Goal: Use online tool/utility: Utilize a website feature to perform a specific function

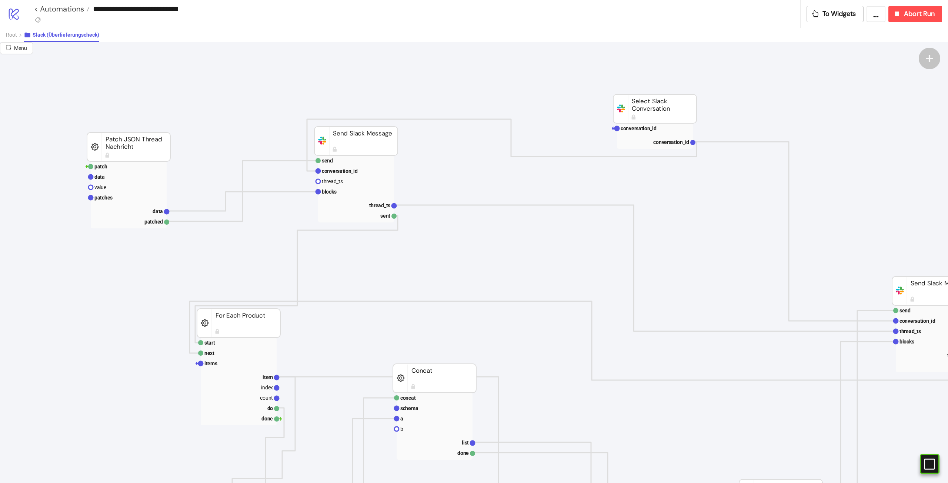
scroll to position [74, 641]
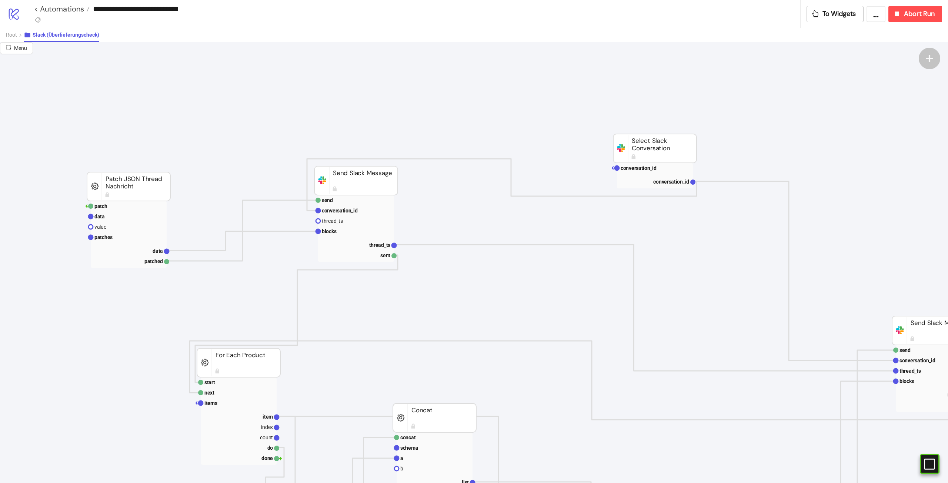
click at [108, 191] on rect at bounding box center [128, 186] width 83 height 29
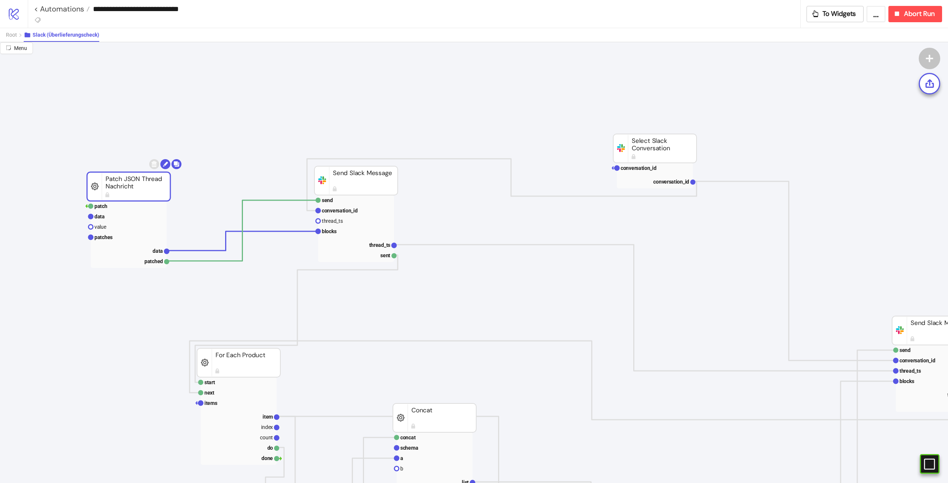
click at [26, 38] on icon at bounding box center [27, 34] width 7 height 7
click at [8, 33] on span "Root" at bounding box center [11, 35] width 11 height 6
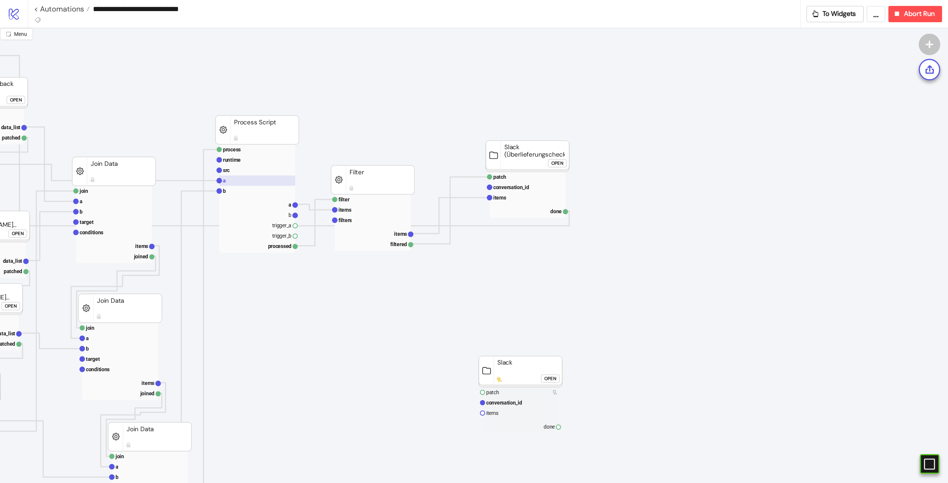
click at [233, 179] on rect at bounding box center [257, 181] width 76 height 10
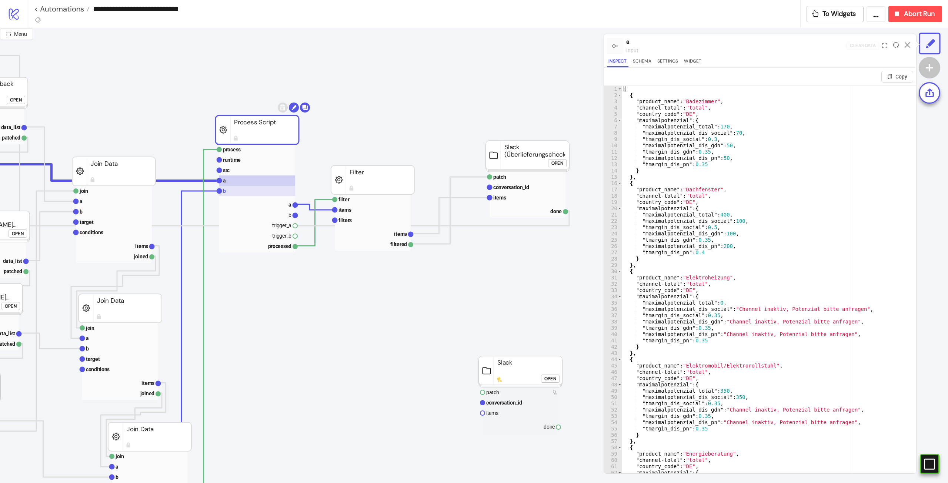
click at [238, 196] on rect at bounding box center [257, 191] width 76 height 10
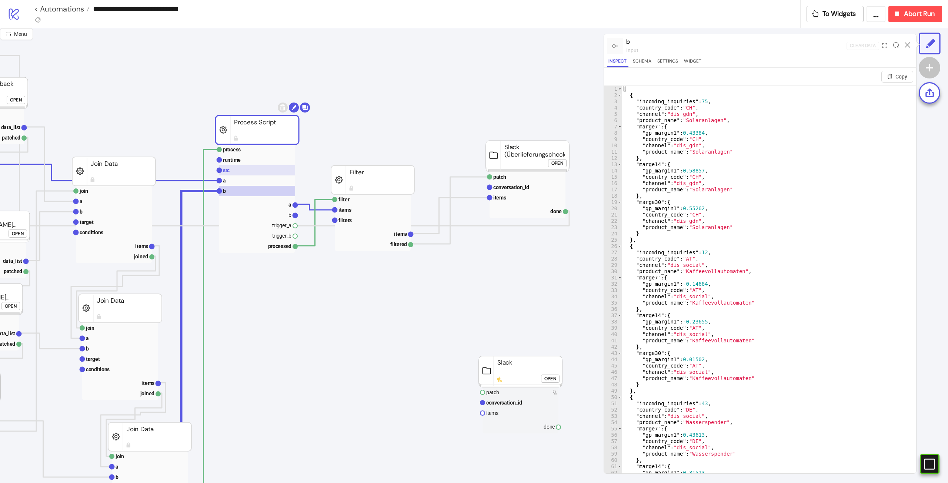
click at [238, 172] on rect at bounding box center [257, 170] width 76 height 10
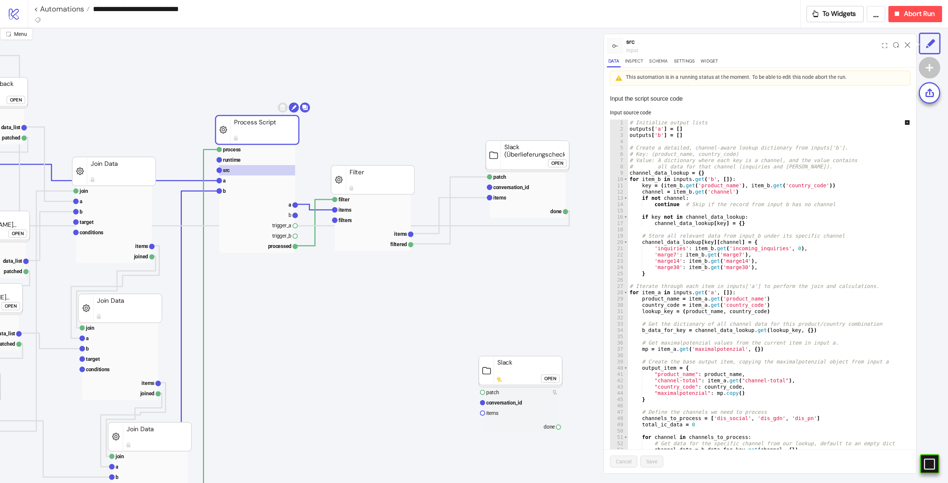
click at [801, 242] on div "# Initialize output lists outputs [ 'a' ] = [ ] outputs [ 'b' ] = [ ] # Create …" at bounding box center [826, 297] width 396 height 355
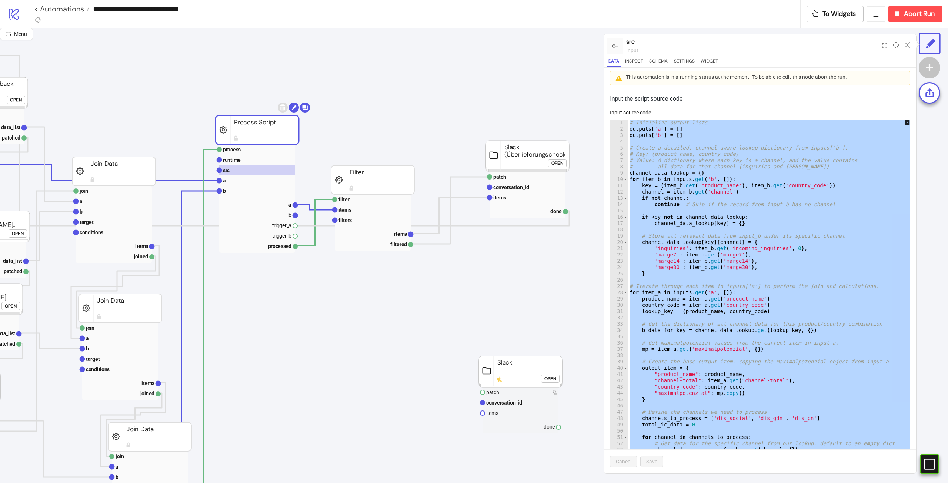
click at [775, 255] on div "# Initialize output lists outputs [ 'a' ] = [ ] outputs [ 'b' ] = [ ] # Create …" at bounding box center [774, 294] width 293 height 348
type textarea "**********"
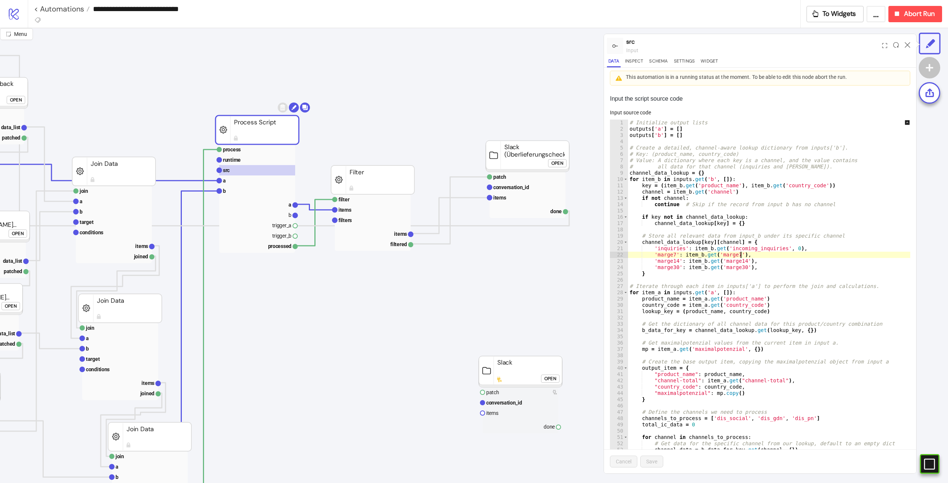
scroll to position [156, 0]
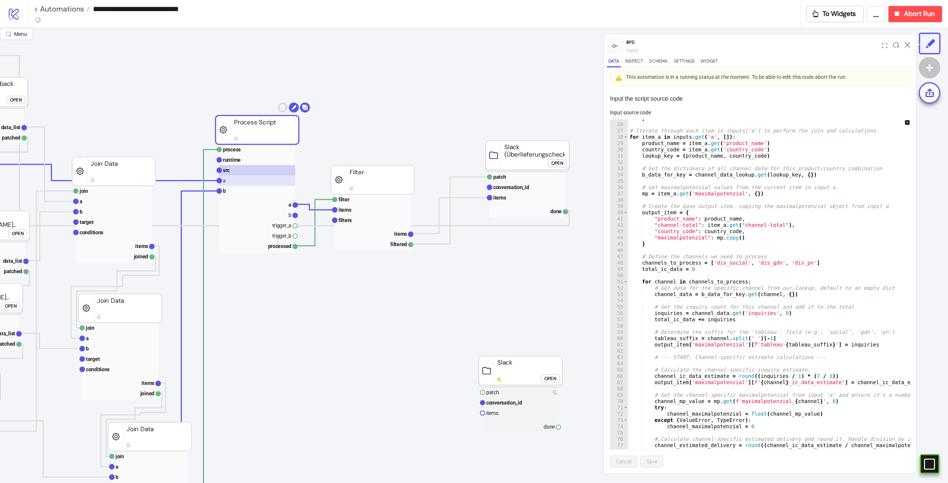
click at [241, 180] on rect at bounding box center [257, 181] width 76 height 10
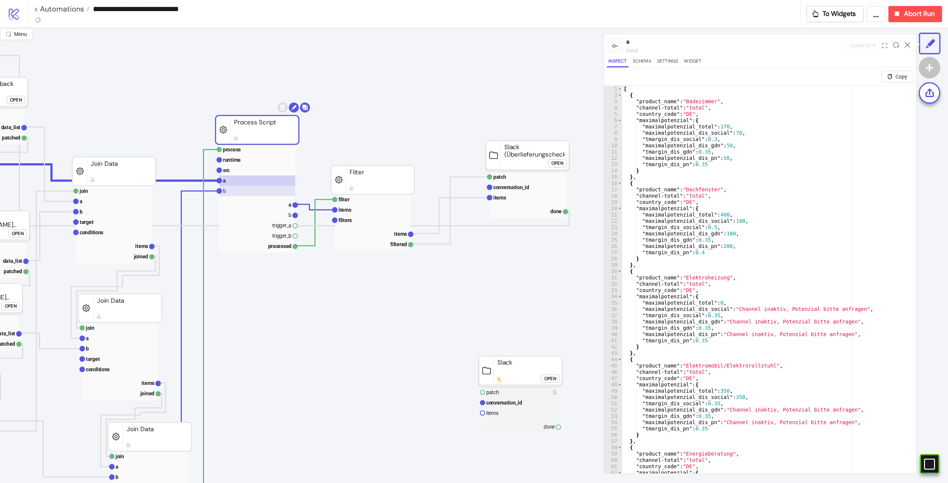
click at [245, 189] on rect at bounding box center [257, 191] width 76 height 10
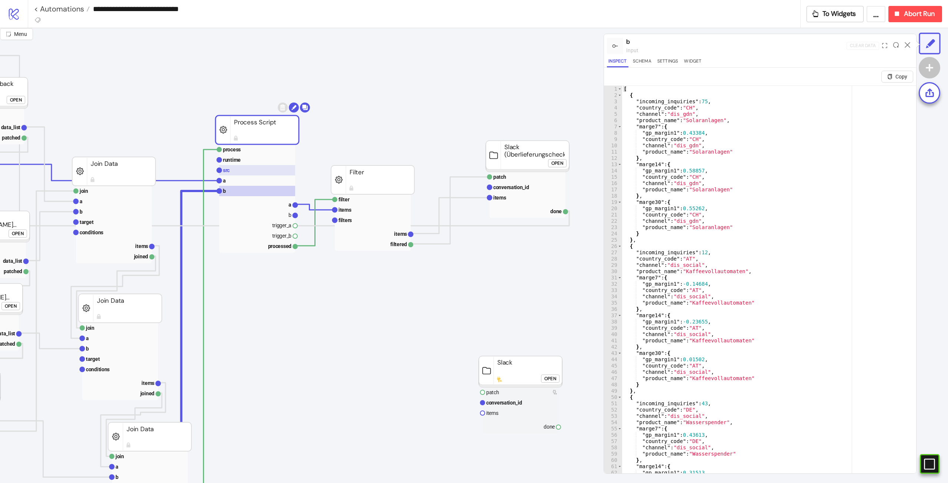
click at [254, 174] on rect at bounding box center [257, 170] width 76 height 10
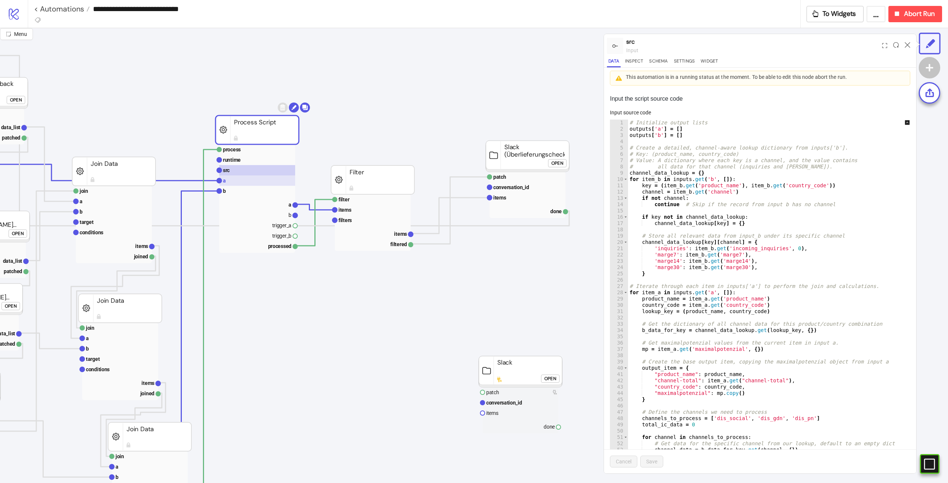
click at [245, 180] on rect at bounding box center [257, 181] width 76 height 10
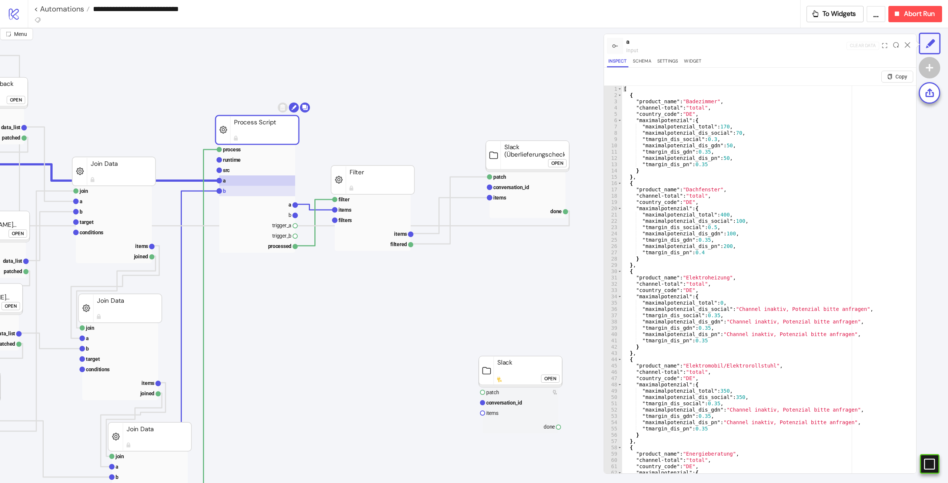
click at [239, 191] on rect at bounding box center [257, 191] width 76 height 10
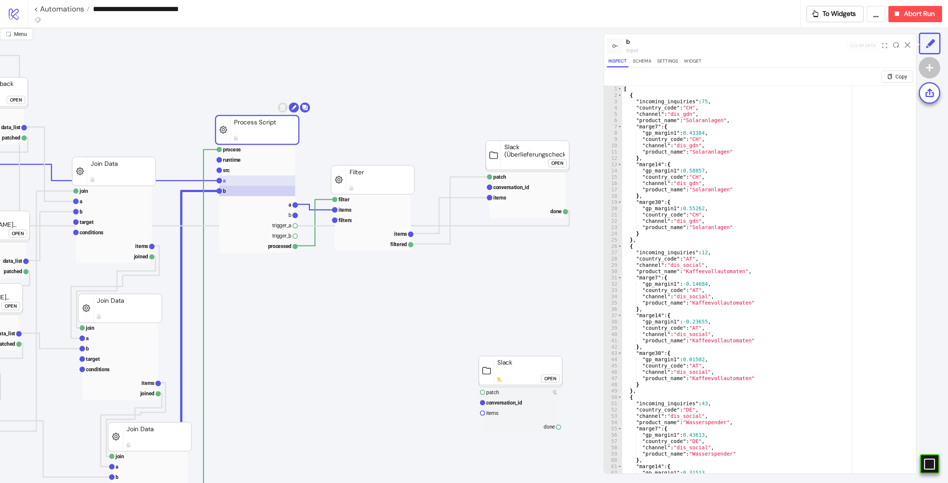
click at [245, 182] on rect at bounding box center [257, 181] width 76 height 10
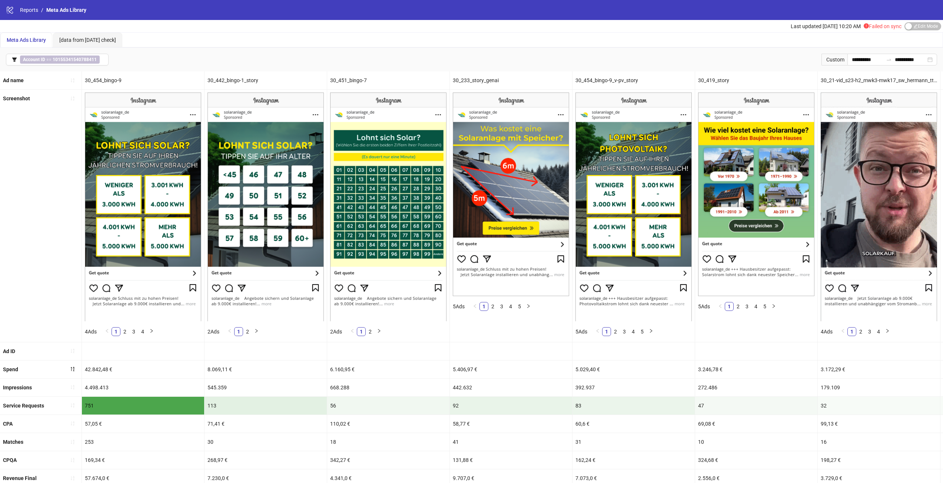
scroll to position [74, 0]
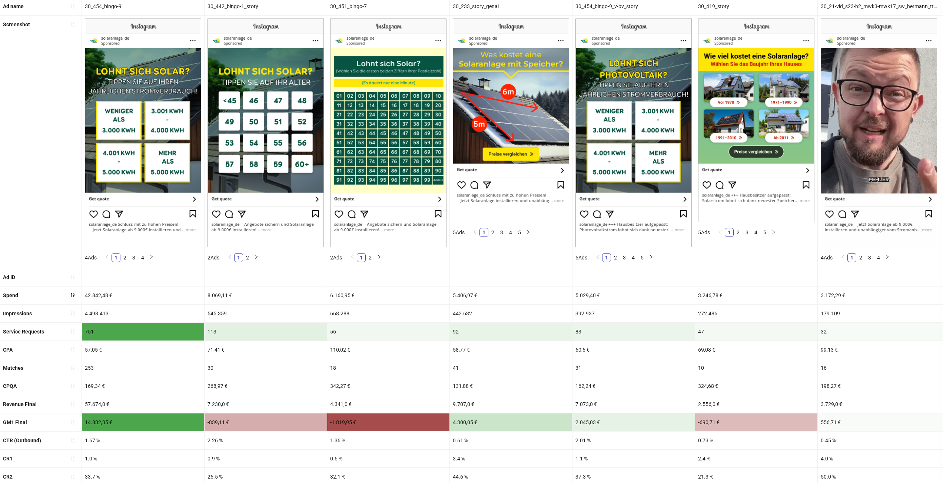
click at [254, 345] on div "71,41 €" at bounding box center [265, 350] width 122 height 18
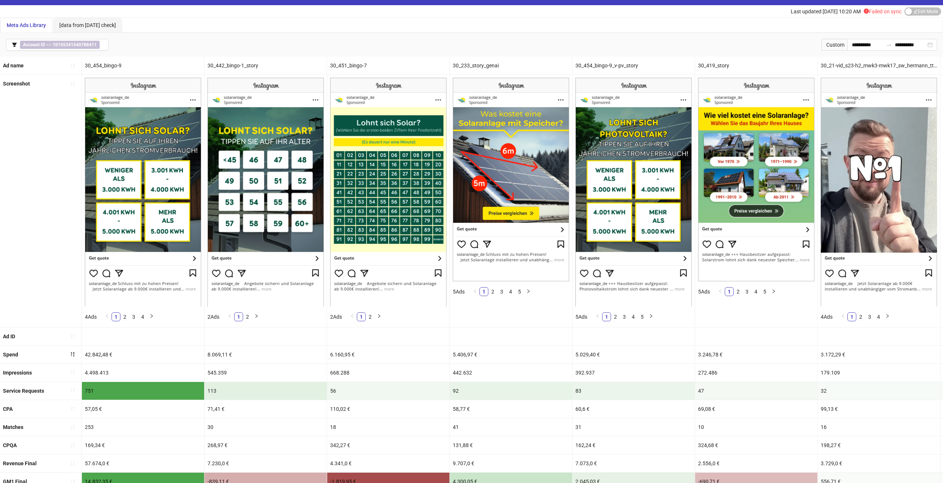
scroll to position [0, 0]
